Goal: Task Accomplishment & Management: Use online tool/utility

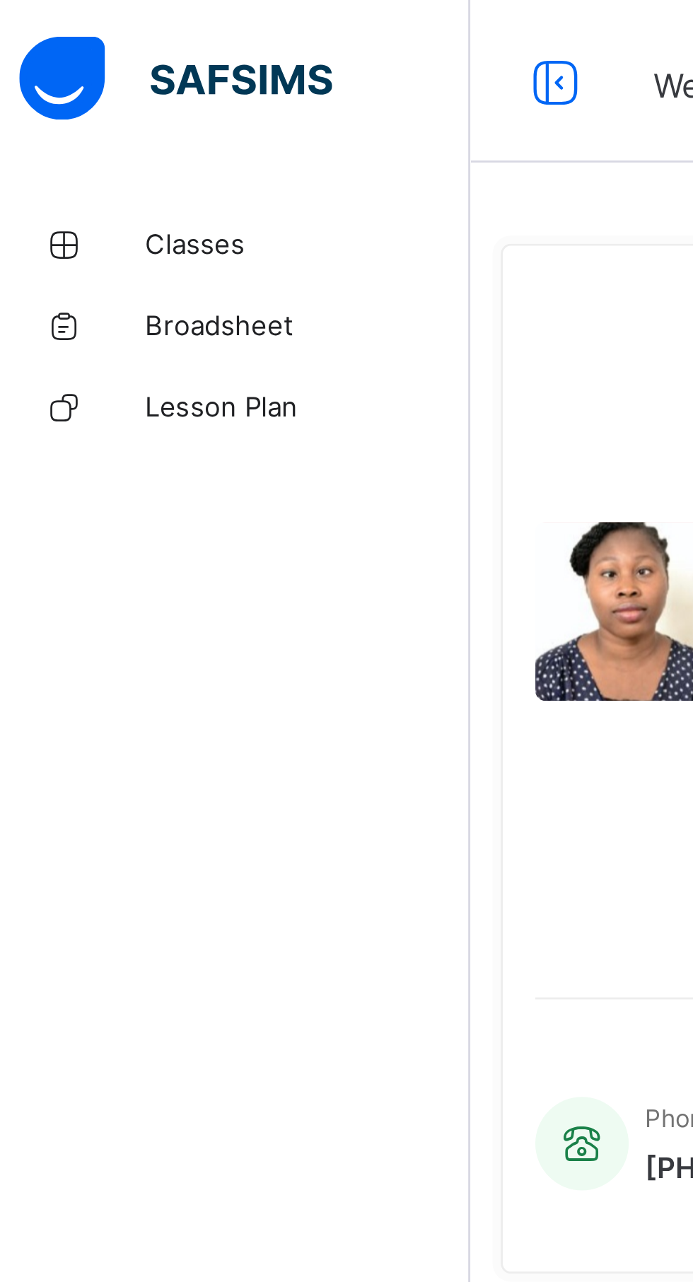
click at [71, 86] on span "Classes" at bounding box center [113, 84] width 113 height 11
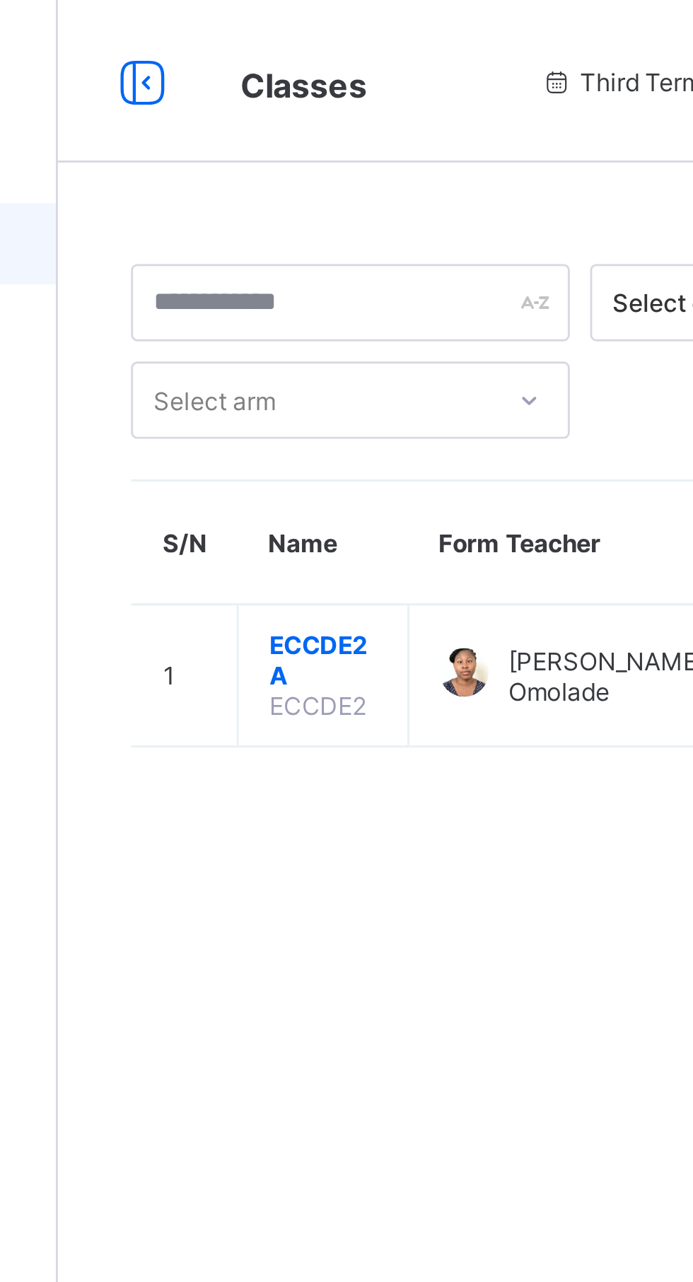
click at [261, 221] on span "ECCDE2 A" at bounding box center [261, 229] width 37 height 21
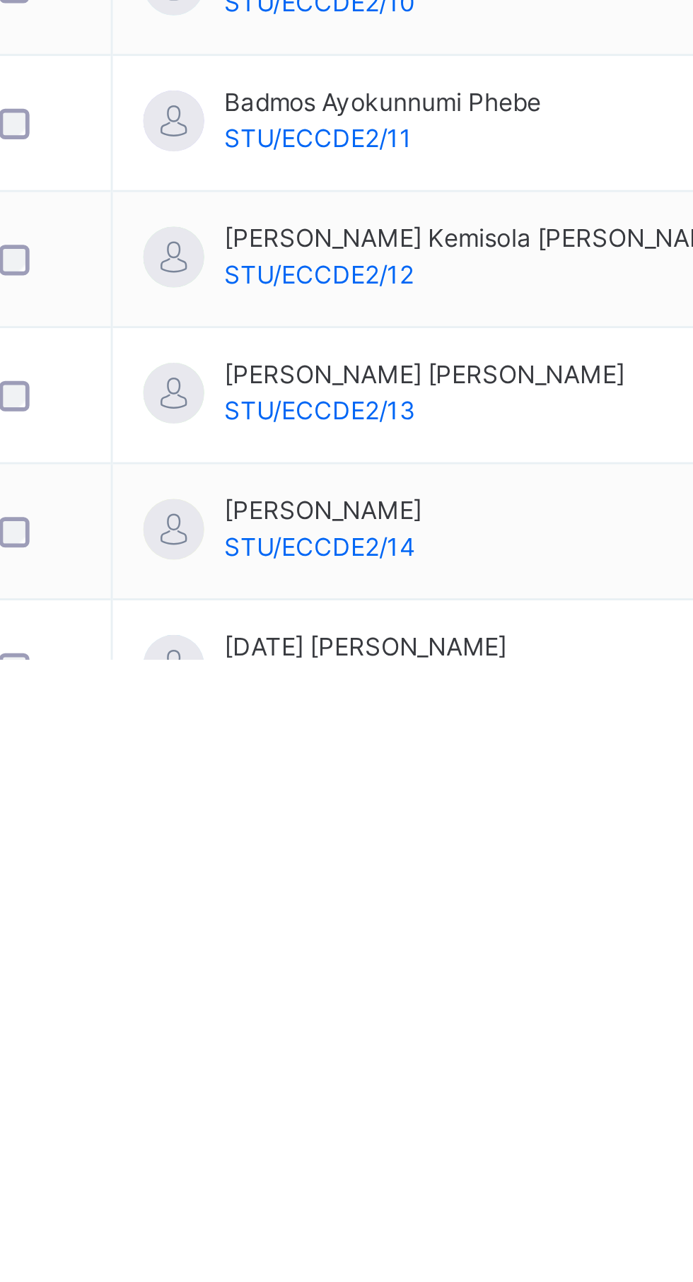
scroll to position [45, 0]
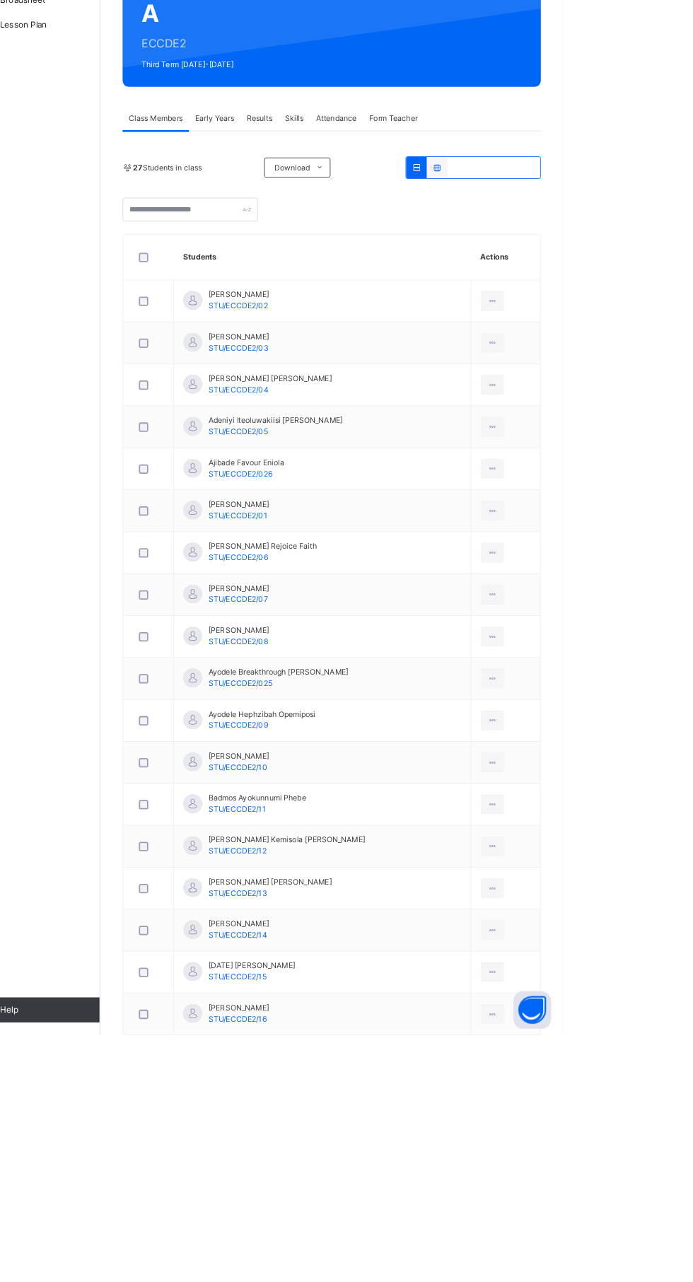
scroll to position [73, 0]
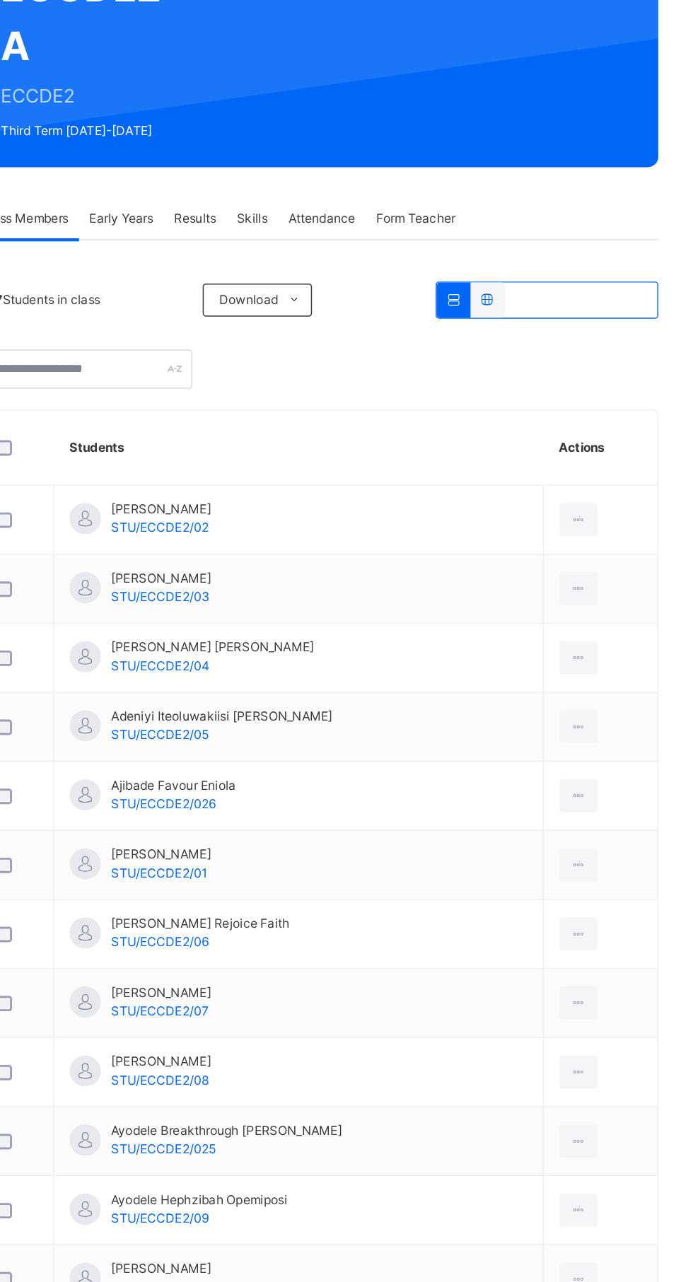
click at [349, 248] on span "Results" at bounding box center [349, 247] width 29 height 13
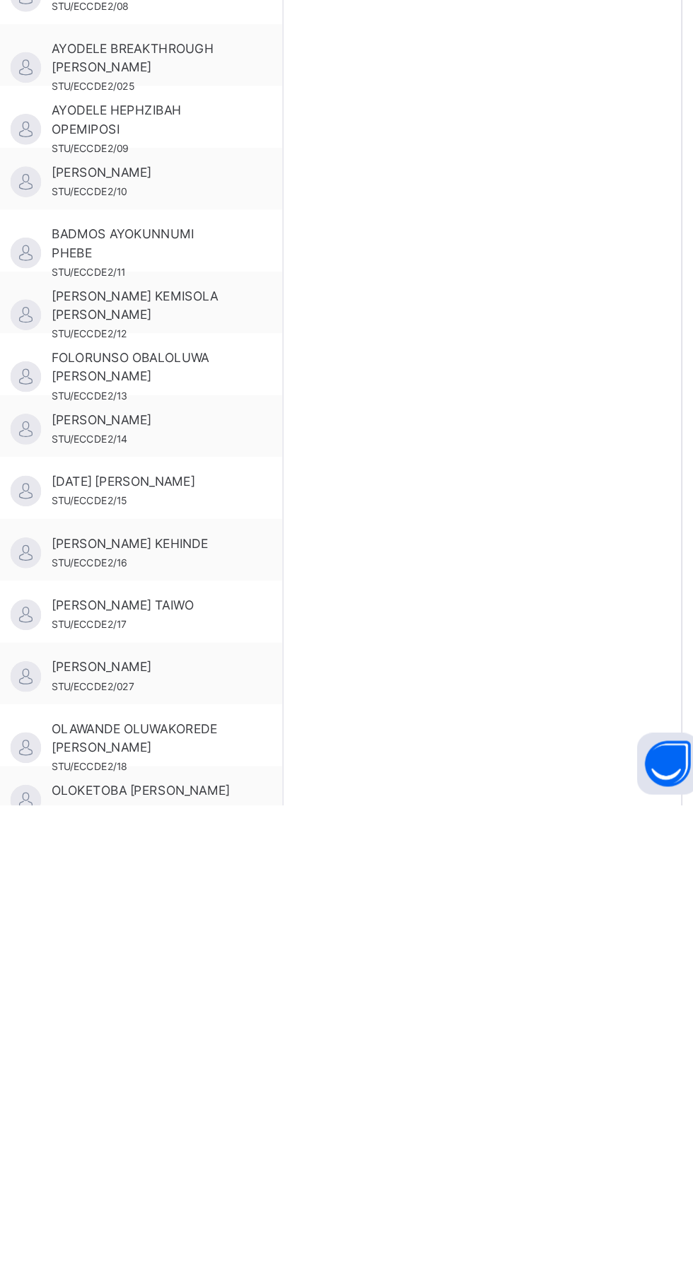
scroll to position [151, 0]
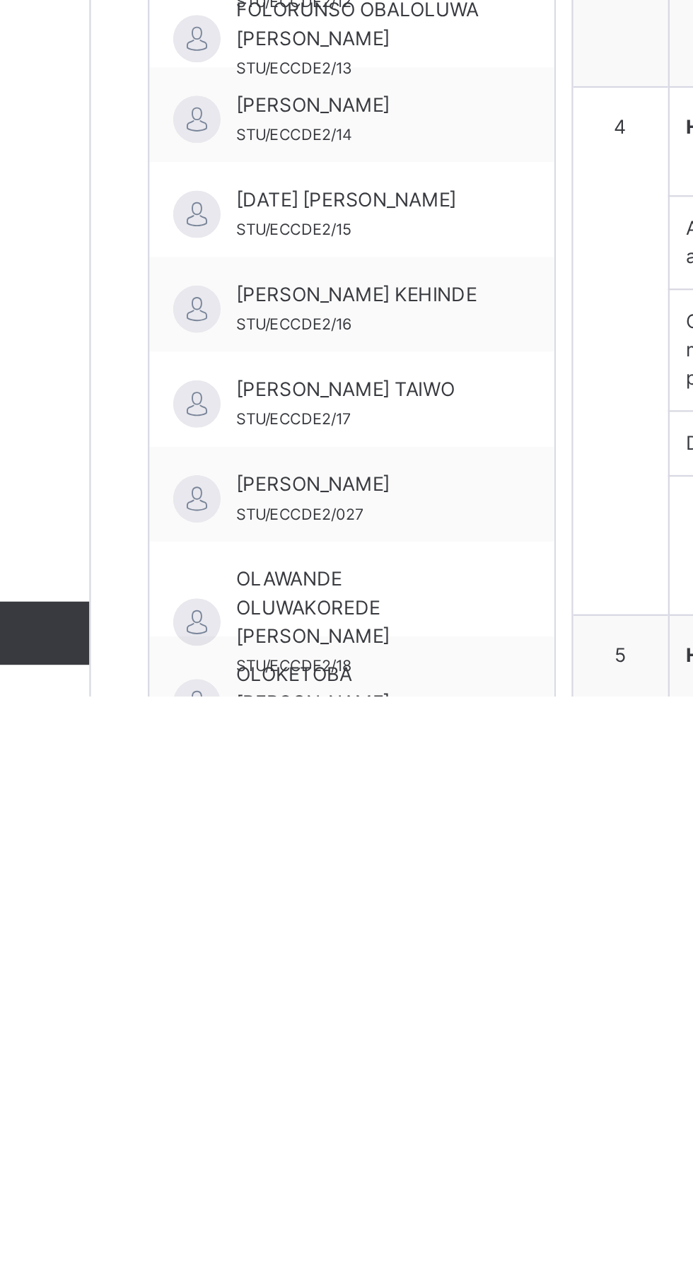
type textarea "**********"
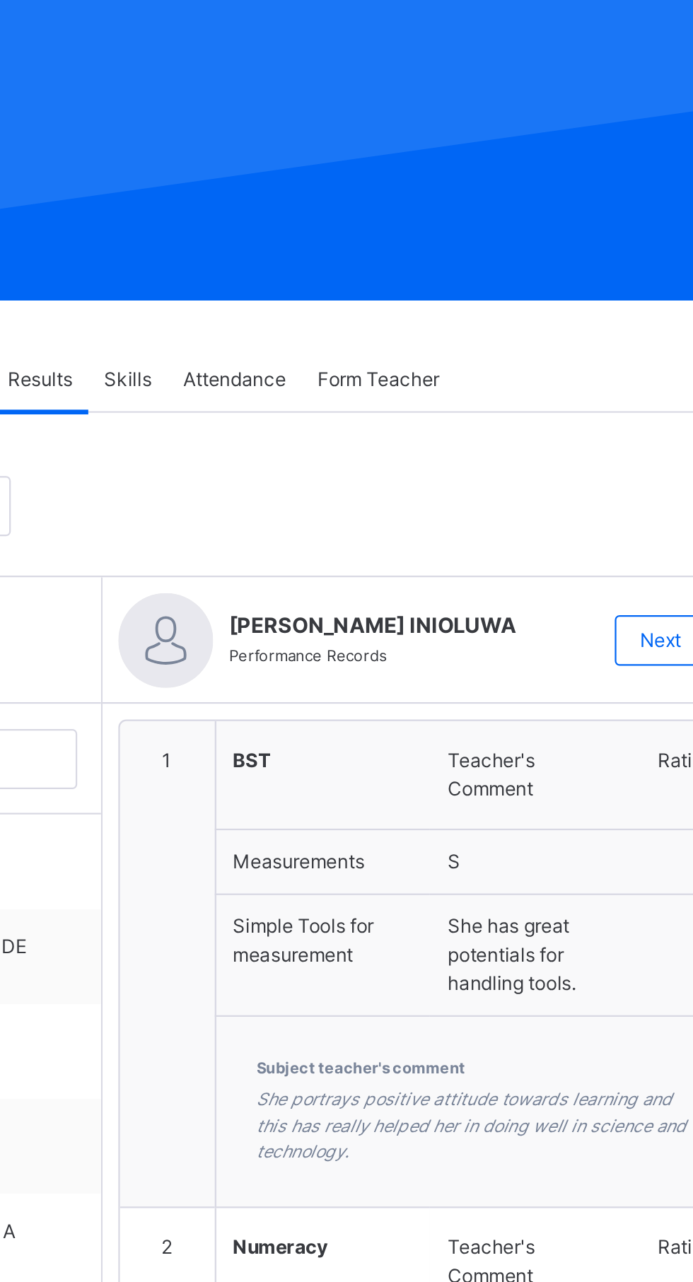
scroll to position [150, 0]
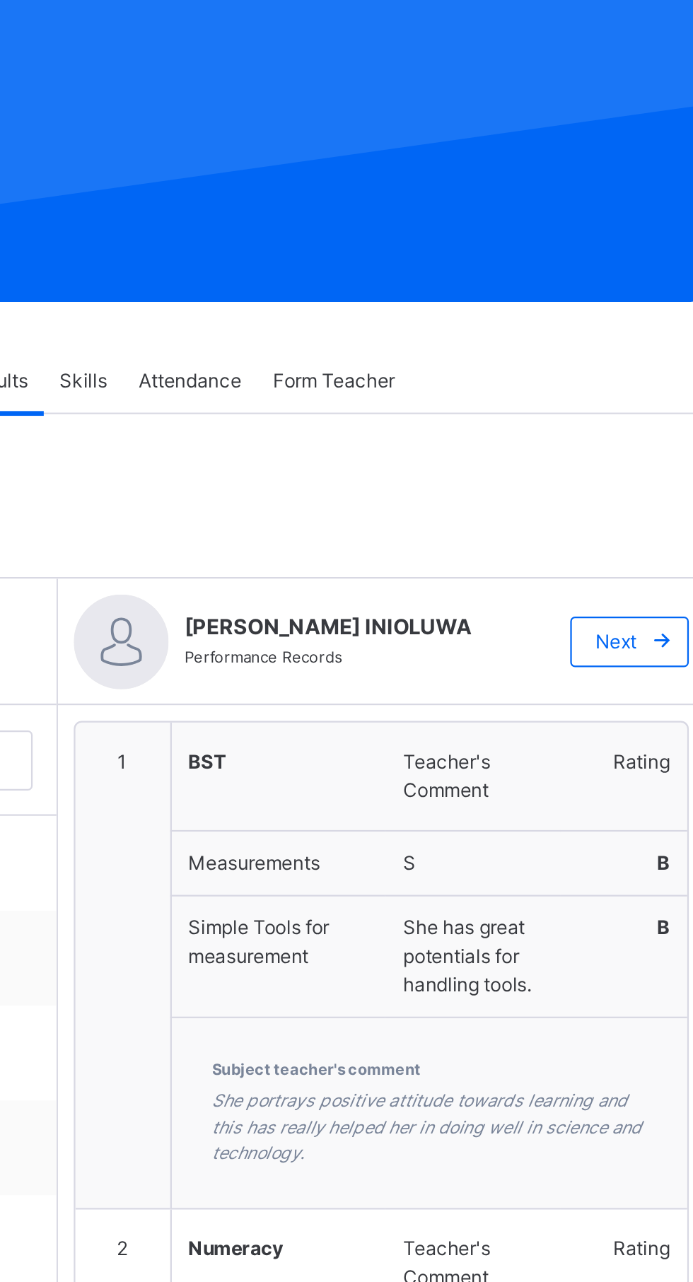
click at [505, 286] on span "[PERSON_NAME] INIOLUWA" at bounding box center [513, 281] width 158 height 14
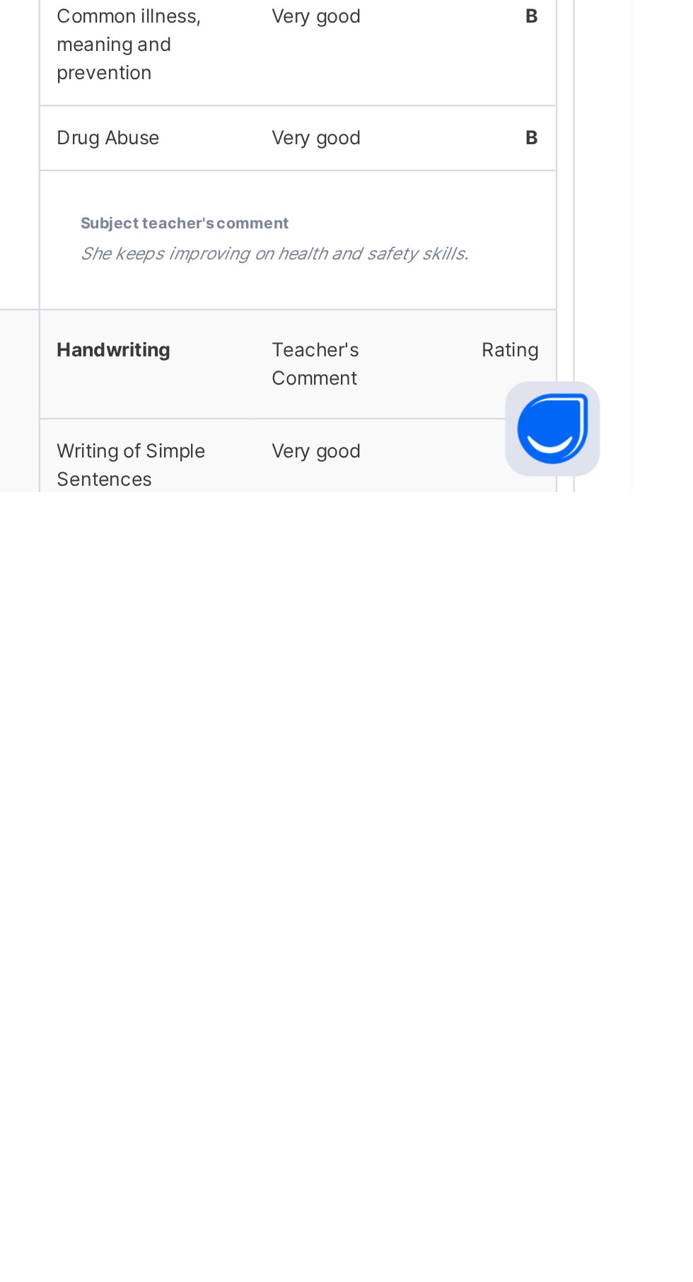
scroll to position [340, 0]
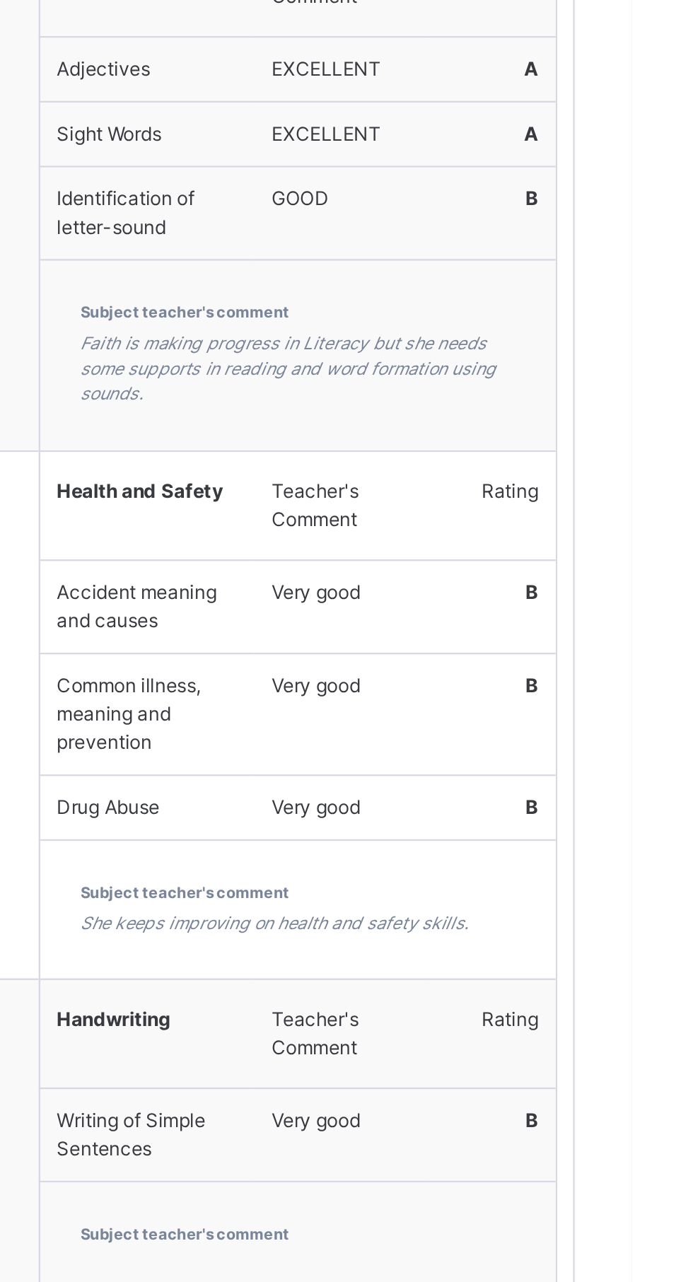
scroll to position [0, 0]
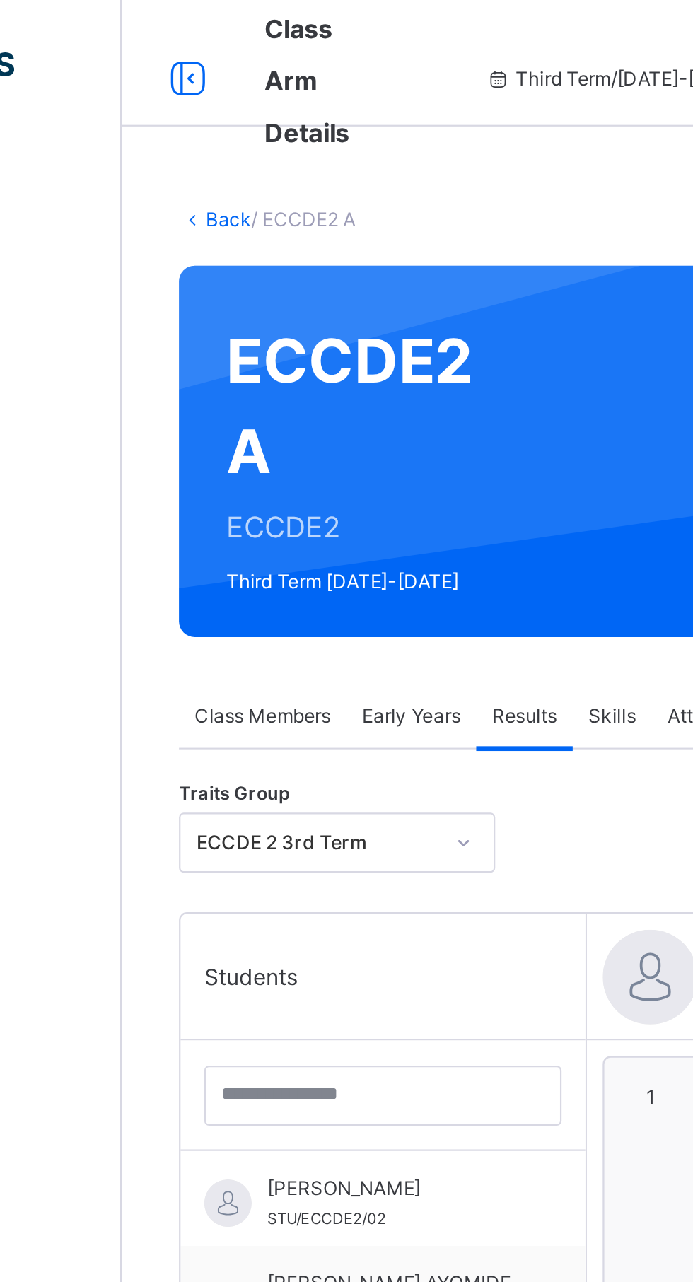
click at [296, 322] on span "Early Years" at bounding box center [299, 320] width 44 height 13
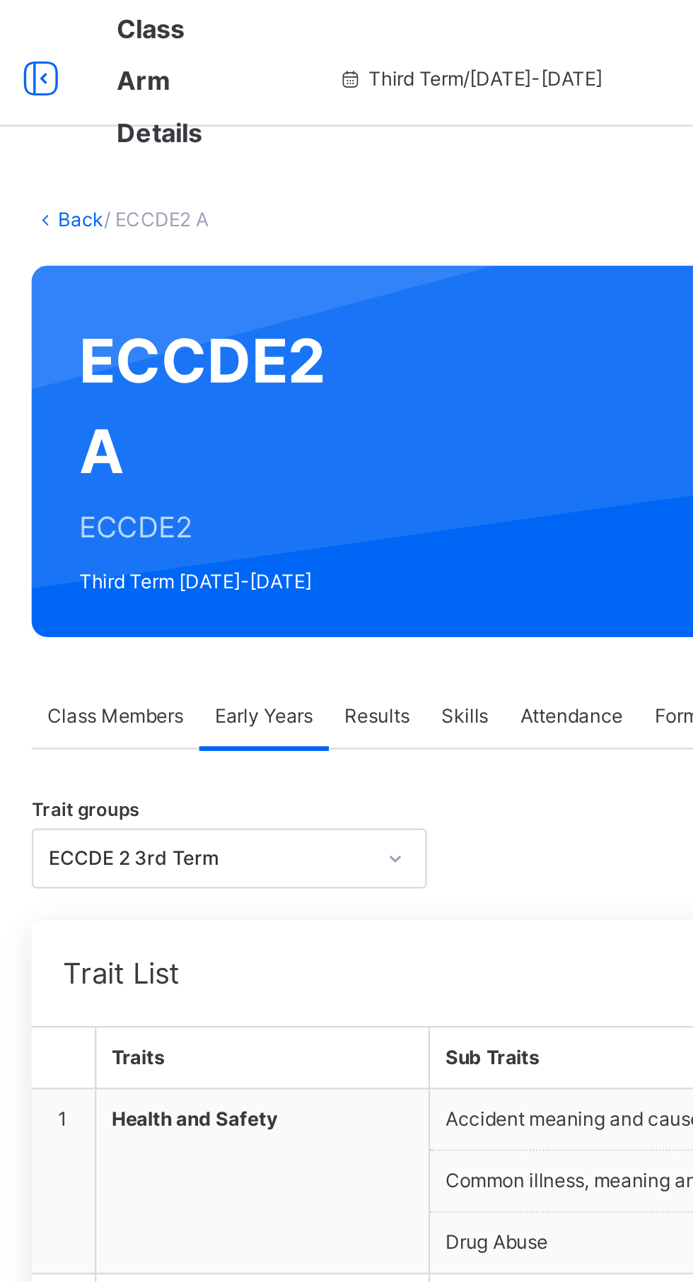
click at [247, 325] on span "Class Members" at bounding box center [232, 320] width 61 height 13
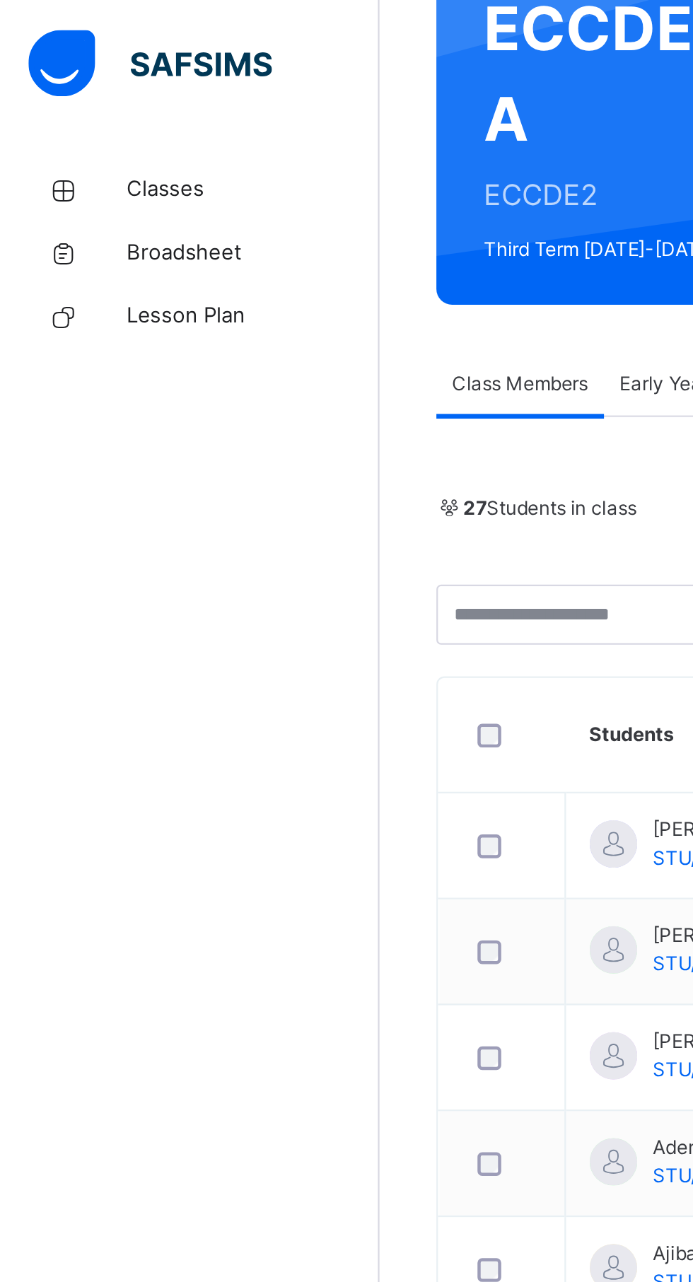
scroll to position [148, 0]
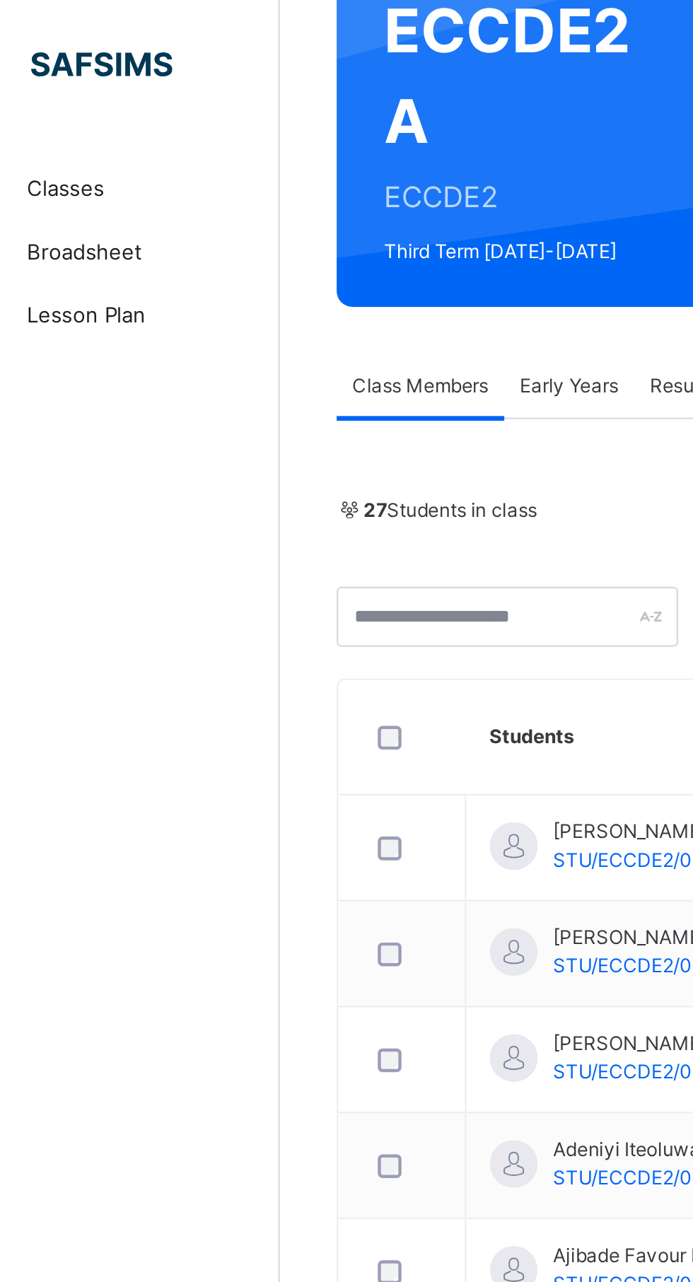
click at [74, 147] on span "Lesson Plan" at bounding box center [113, 141] width 113 height 14
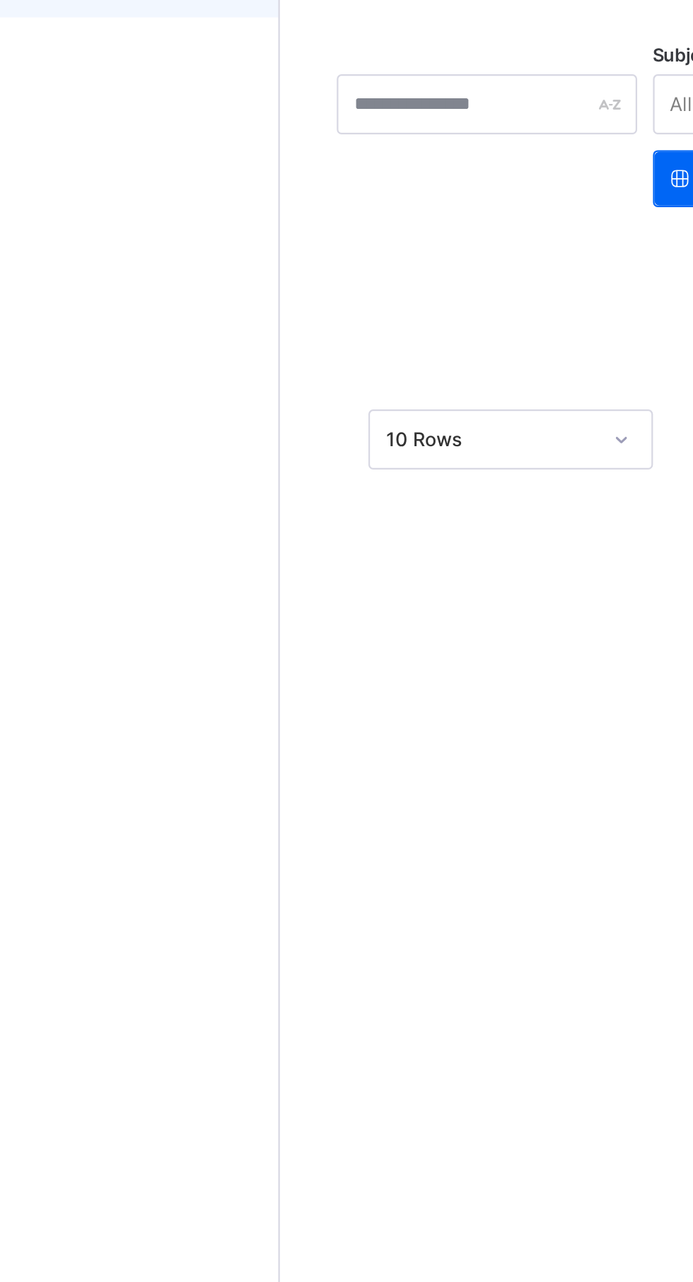
click at [342, 376] on div "My Lesson Plans Awaiting Approvals Approved Lesson Plans My Lesson Plans More O…" at bounding box center [431, 233] width 523 height 324
